Goal: Go to known website: Access a specific website the user already knows

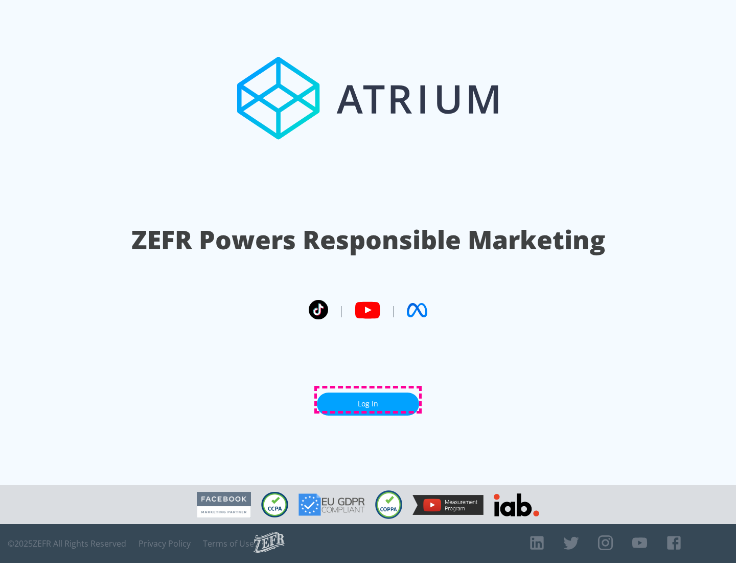
click at [368, 399] on link "Log In" at bounding box center [368, 403] width 102 height 23
